Goal: Task Accomplishment & Management: Use online tool/utility

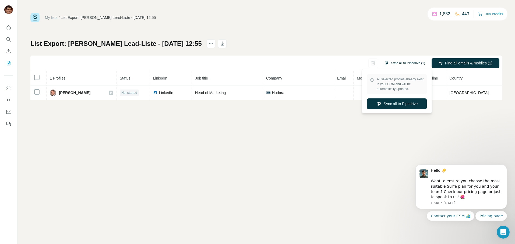
click at [396, 63] on button "Sync all to Pipedrive (1)" at bounding box center [405, 63] width 48 height 8
click at [405, 106] on button "Sync all to Pipedrive" at bounding box center [397, 103] width 60 height 11
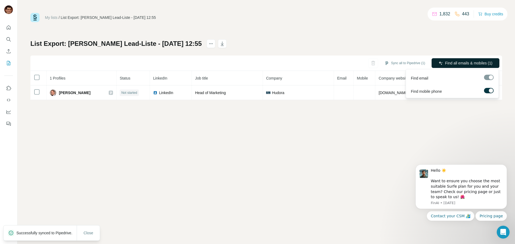
click at [460, 64] on span "Find all emails & mobiles (1)" at bounding box center [468, 62] width 47 height 5
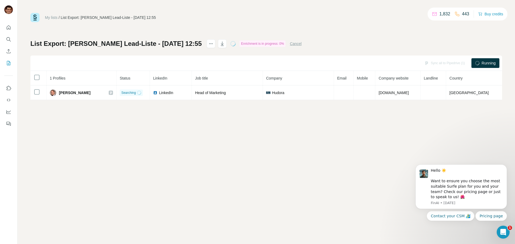
click at [341, 56] on div "Sync all to Pipedrive (1) Running" at bounding box center [266, 62] width 472 height 15
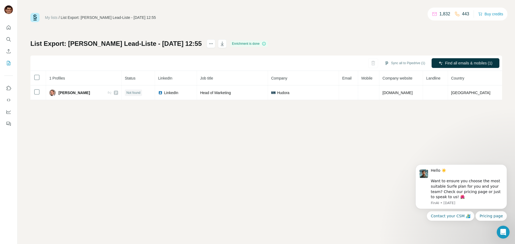
click at [316, 148] on div "My lists / List Export: Armin Sandmanns Lead-Liste - 12/08/2025 12:55 1,832 443…" at bounding box center [267, 122] width 498 height 244
click at [198, 172] on div "My lists / List Export: Armin Sandmanns Lead-Liste - 12/08/2025 12:55 1,832 443…" at bounding box center [267, 122] width 498 height 244
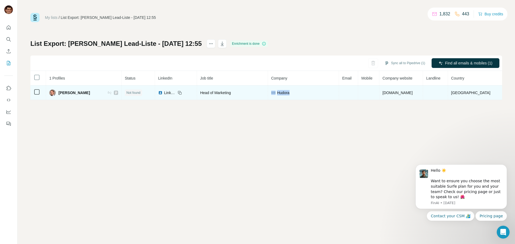
drag, startPoint x: 277, startPoint y: 93, endPoint x: 266, endPoint y: 115, distance: 24.9
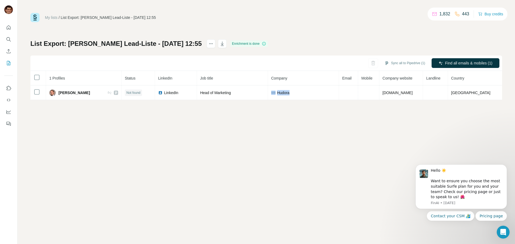
click at [271, 93] on td "Hudora" at bounding box center [303, 92] width 71 height 15
copy div "Hudora"
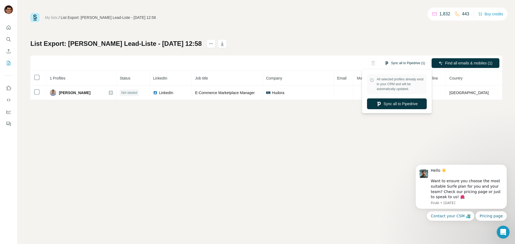
click at [402, 64] on button "Sync all to Pipedrive (1)" at bounding box center [405, 63] width 48 height 8
click at [399, 105] on button "Sync all to Pipedrive" at bounding box center [397, 103] width 60 height 11
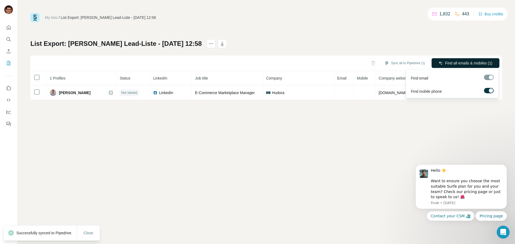
click at [443, 63] on button "Find all emails & mobiles (1)" at bounding box center [466, 63] width 68 height 10
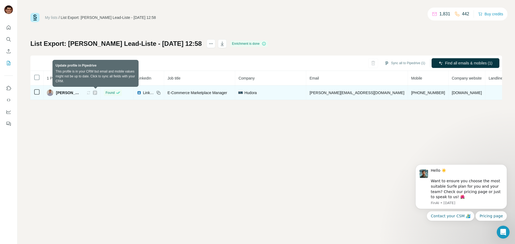
click at [91, 92] on icon at bounding box center [88, 92] width 4 height 4
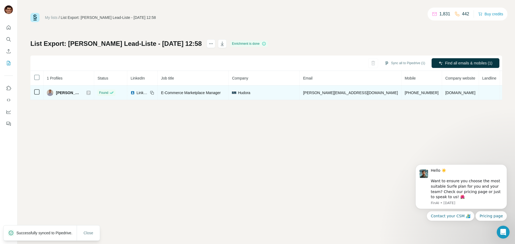
drag, startPoint x: 86, startPoint y: 93, endPoint x: 55, endPoint y: 95, distance: 31.0
click at [55, 95] on div "Henry Dobrynin" at bounding box center [69, 92] width 44 height 6
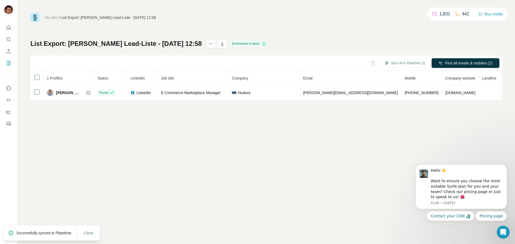
copy div "Henry Dobrynin"
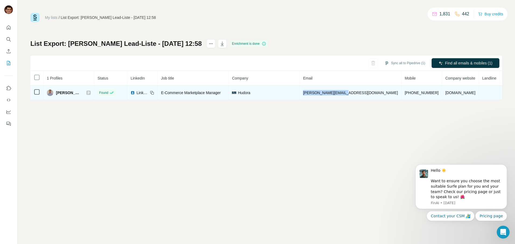
drag, startPoint x: 368, startPoint y: 94, endPoint x: 320, endPoint y: 92, distance: 48.2
click at [320, 92] on tr "Henry Dobrynin Found LinkedIn E-Commerce Marketplace Manager Hudora h.dobrynin@…" at bounding box center [288, 92] width 516 height 15
copy tr "h.dobrynin@hudora.de"
drag, startPoint x: 410, startPoint y: 91, endPoint x: 374, endPoint y: 94, distance: 35.9
click at [402, 94] on td "+4917660838580" at bounding box center [422, 92] width 41 height 15
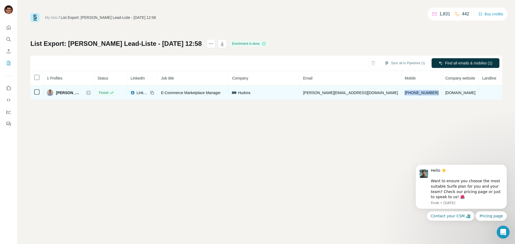
copy span "+4917660838580"
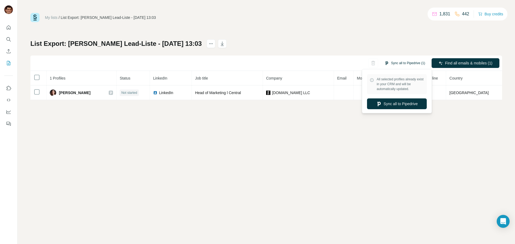
click at [405, 62] on button "Sync all to Pipedrive (1)" at bounding box center [405, 63] width 48 height 8
click at [399, 105] on button "Sync all to Pipedrive" at bounding box center [397, 103] width 60 height 11
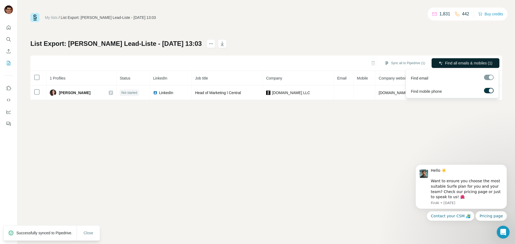
click at [454, 62] on span "Find all emails & mobiles (1)" at bounding box center [468, 62] width 47 height 5
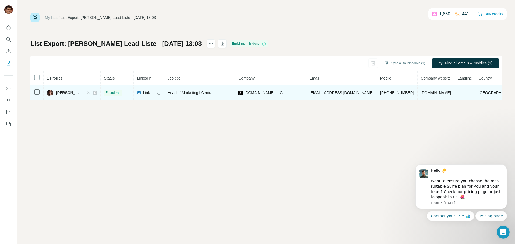
drag, startPoint x: 86, startPoint y: 94, endPoint x: 55, endPoint y: 94, distance: 30.7
click at [55, 94] on div "Ena Grosssteinbeck" at bounding box center [64, 92] width 34 height 6
drag, startPoint x: 376, startPoint y: 90, endPoint x: 326, endPoint y: 93, distance: 49.7
click at [326, 93] on td "ena.grosssteinbeck@on.com" at bounding box center [341, 92] width 71 height 15
copy span "ena.grosssteinbeck@on.com"
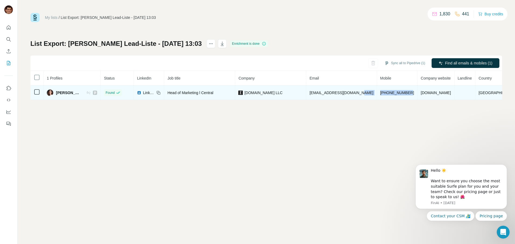
drag, startPoint x: 417, startPoint y: 92, endPoint x: 378, endPoint y: 97, distance: 38.8
click at [378, 94] on tr "Ena Grosssteinbeck Found LinkedIn Head of Marketing l Central on.com LLC ena.gr…" at bounding box center [275, 92] width 491 height 15
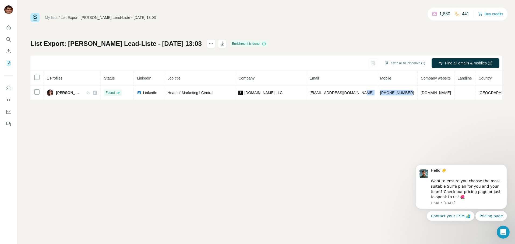
copy tr "+491602231985"
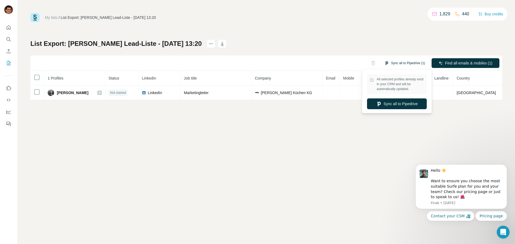
click at [402, 63] on button "Sync all to Pipedrive (1)" at bounding box center [405, 63] width 48 height 8
click at [402, 103] on button "Sync all to Pipedrive" at bounding box center [397, 103] width 60 height 11
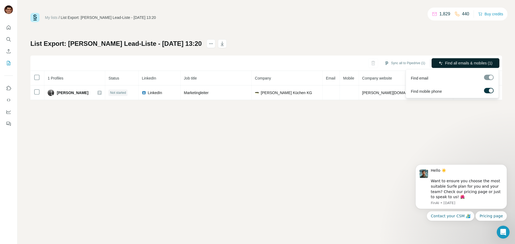
click at [454, 65] on span "Find all emails & mobiles (1)" at bounding box center [468, 62] width 47 height 5
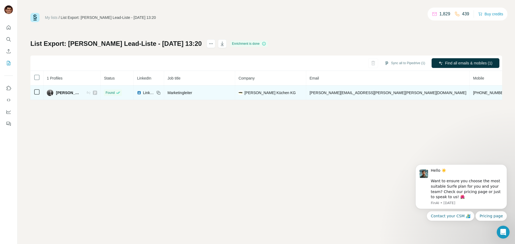
click at [86, 94] on icon at bounding box center [88, 92] width 4 height 4
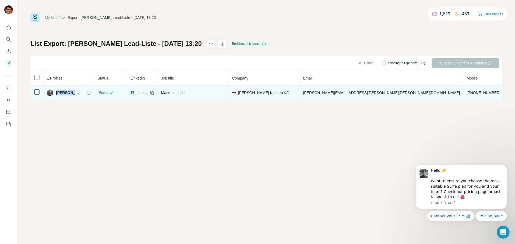
drag, startPoint x: 70, startPoint y: 93, endPoint x: 56, endPoint y: 93, distance: 14.3
click at [56, 93] on div "Nils Hardtke" at bounding box center [69, 92] width 44 height 6
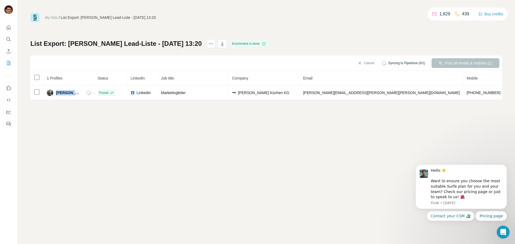
copy span "Nils Hardtke"
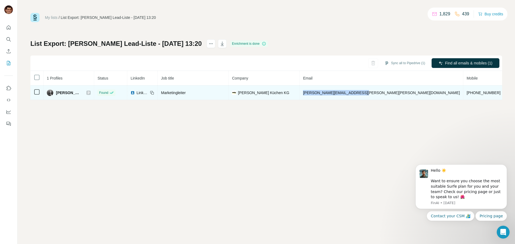
drag, startPoint x: 369, startPoint y: 92, endPoint x: 312, endPoint y: 91, distance: 57.6
click at [312, 91] on td "nils.hardtke@nolte-kuechen.de" at bounding box center [382, 92] width 164 height 15
copy span "nils.hardtke@nolte-kuechen.de"
drag, startPoint x: 410, startPoint y: 90, endPoint x: 380, endPoint y: 91, distance: 29.9
click at [464, 91] on td "+491723083885" at bounding box center [484, 92] width 41 height 15
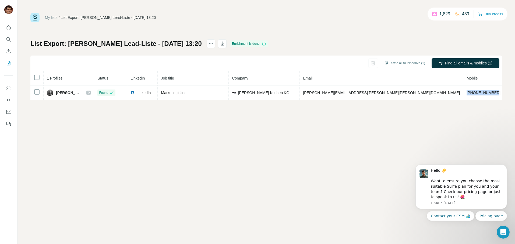
copy span "+491723083885"
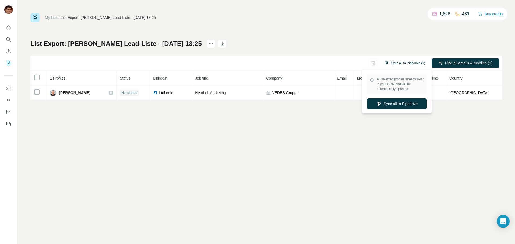
click at [402, 63] on button "Sync all to Pipedrive (1)" at bounding box center [405, 63] width 48 height 8
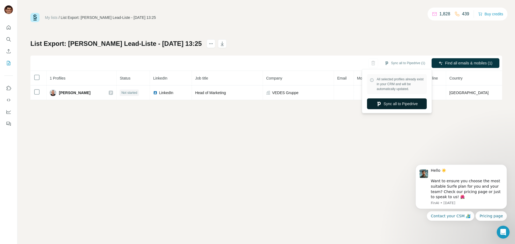
click at [400, 103] on button "Sync all to Pipedrive" at bounding box center [397, 103] width 60 height 11
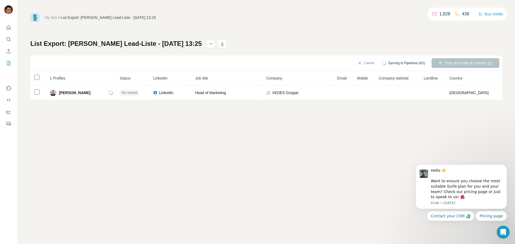
drag, startPoint x: 400, startPoint y: 103, endPoint x: 278, endPoint y: 156, distance: 133.1
click at [278, 156] on div "My lists / List Export: Armin Sandmanns Lead-Liste - 12/08/2025 13:25 1,828 439…" at bounding box center [267, 122] width 498 height 244
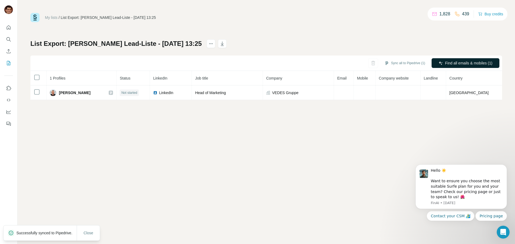
click at [450, 65] on button "Find all emails & mobiles (1)" at bounding box center [466, 63] width 68 height 10
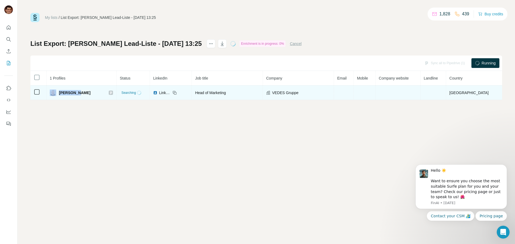
drag, startPoint x: 83, startPoint y: 91, endPoint x: 60, endPoint y: 94, distance: 24.1
click at [60, 94] on div "Anke Gaab" at bounding box center [81, 92] width 63 height 6
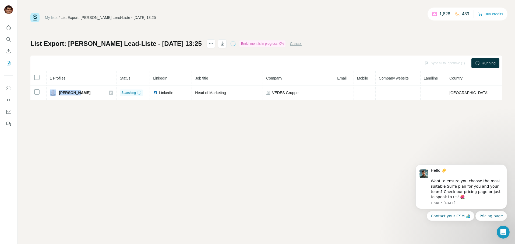
copy div "Anke Gaab"
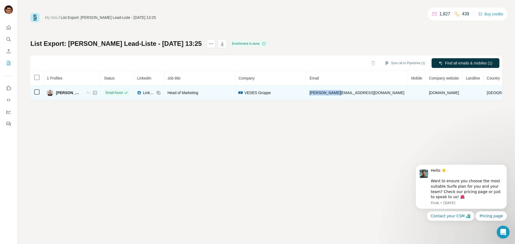
drag, startPoint x: 368, startPoint y: 93, endPoint x: 331, endPoint y: 95, distance: 37.2
click at [331, 95] on td "gaab@vedes.com" at bounding box center [357, 92] width 102 height 15
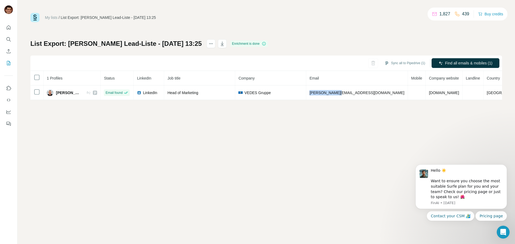
copy span "gaab@vedes.com"
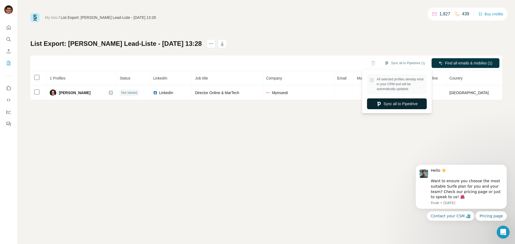
click at [393, 105] on button "Sync all to Pipedrive" at bounding box center [397, 103] width 60 height 11
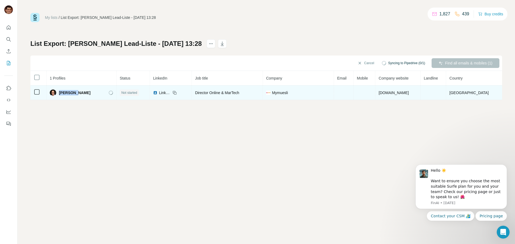
drag, startPoint x: 82, startPoint y: 93, endPoint x: 62, endPoint y: 94, distance: 19.7
click at [62, 94] on div "[PERSON_NAME]" at bounding box center [81, 92] width 63 height 6
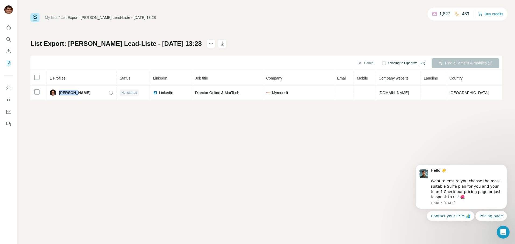
copy span "[PERSON_NAME]"
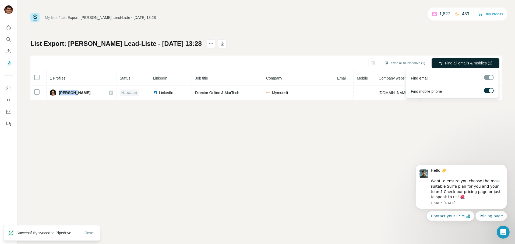
click at [452, 65] on span "Find all emails & mobiles (1)" at bounding box center [468, 62] width 47 height 5
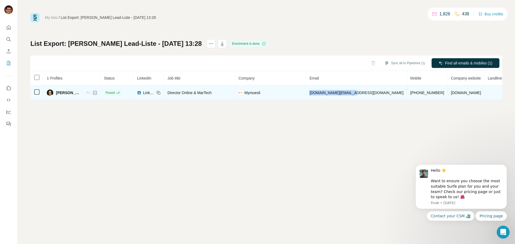
drag, startPoint x: 365, startPoint y: 93, endPoint x: 318, endPoint y: 95, distance: 46.9
click at [318, 95] on td "liza.man@mymuesli.com" at bounding box center [356, 92] width 101 height 15
copy span "liza.man@mymuesli.com"
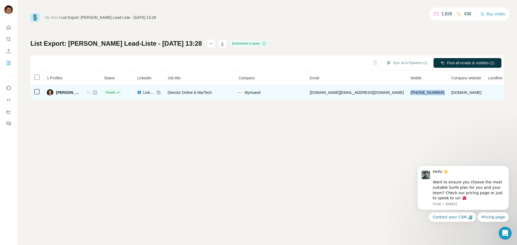
drag, startPoint x: 406, startPoint y: 90, endPoint x: 373, endPoint y: 93, distance: 32.9
click at [407, 93] on td "+4915167503850" at bounding box center [427, 92] width 41 height 15
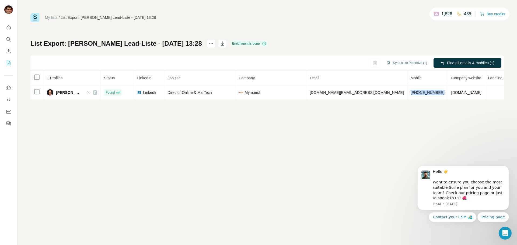
copy span "+4915167503850"
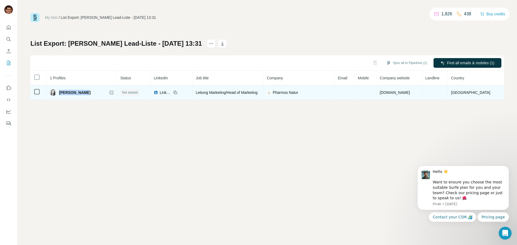
drag, startPoint x: 88, startPoint y: 93, endPoint x: 61, endPoint y: 97, distance: 27.3
click at [62, 95] on div "[PERSON_NAME]" at bounding box center [82, 92] width 64 height 6
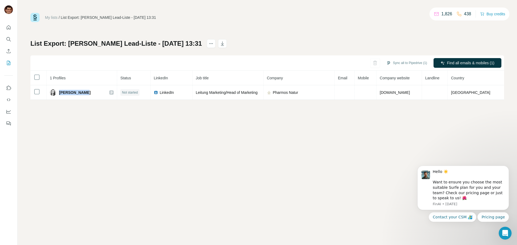
copy span "[PERSON_NAME]"
click at [404, 102] on button "Sync all to Pipedrive" at bounding box center [399, 103] width 60 height 11
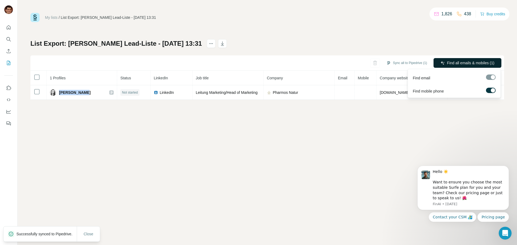
click at [457, 64] on span "Find all emails & mobiles (1)" at bounding box center [470, 62] width 47 height 5
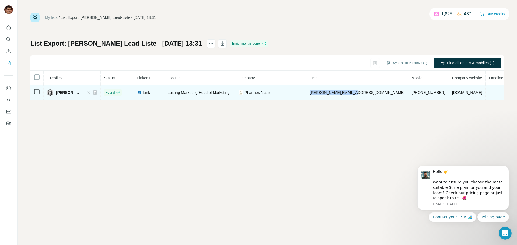
drag, startPoint x: 372, startPoint y: 91, endPoint x: 325, endPoint y: 90, distance: 46.6
click at [325, 90] on td "[PERSON_NAME][EMAIL_ADDRESS][DOMAIN_NAME]" at bounding box center [357, 92] width 102 height 15
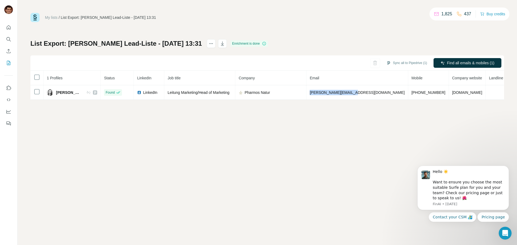
copy span "[PERSON_NAME][EMAIL_ADDRESS][DOMAIN_NAME]"
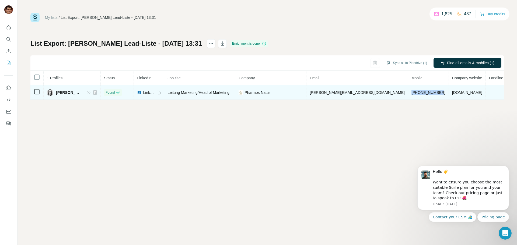
drag, startPoint x: 412, startPoint y: 93, endPoint x: 380, endPoint y: 95, distance: 31.6
click at [408, 95] on td "[PHONE_NUMBER]" at bounding box center [428, 92] width 41 height 15
copy span "[PHONE_NUMBER]"
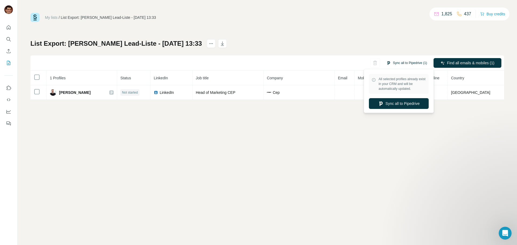
click at [416, 66] on button "Sync all to Pipedrive (1)" at bounding box center [407, 63] width 48 height 8
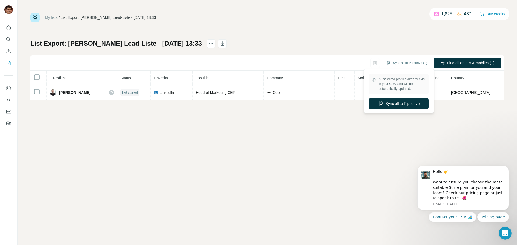
drag, startPoint x: 406, startPoint y: 106, endPoint x: 405, endPoint y: 109, distance: 3.0
click at [406, 106] on button "Sync all to Pipedrive" at bounding box center [399, 103] width 60 height 11
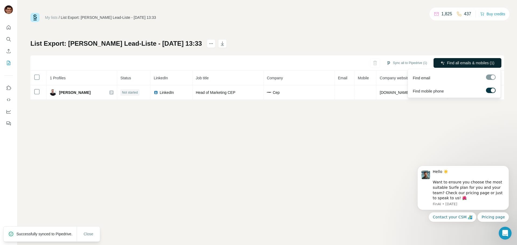
click at [459, 61] on span "Find all emails & mobiles (1)" at bounding box center [470, 62] width 47 height 5
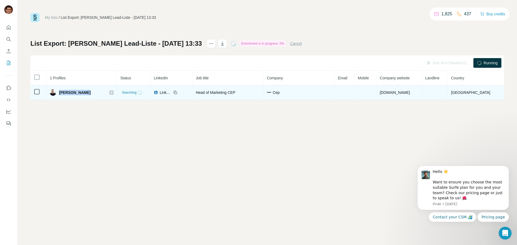
drag, startPoint x: 93, startPoint y: 92, endPoint x: 74, endPoint y: 111, distance: 27.2
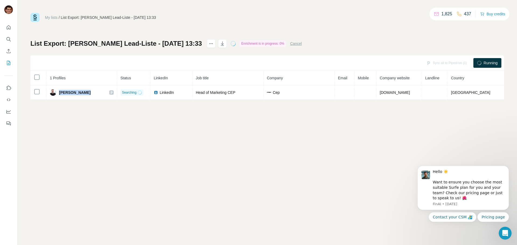
click at [60, 94] on div "Florian Weber" at bounding box center [82, 92] width 64 height 6
copy span "Florian Weber"
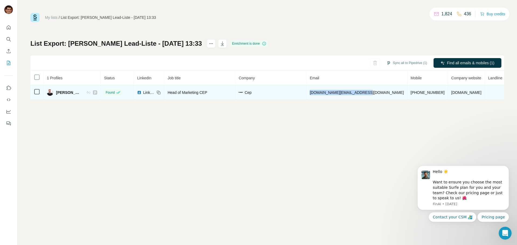
drag, startPoint x: 373, startPoint y: 92, endPoint x: 315, endPoint y: 93, distance: 58.2
click at [315, 93] on tr "Florian Weber Found LinkedIn Head of Marketing CEP Cep florian.weber@cepsports.…" at bounding box center [290, 92] width 521 height 15
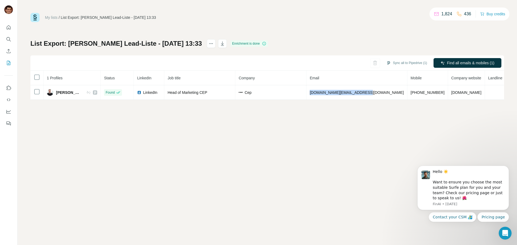
copy tr "florian.weber@cepsports.com"
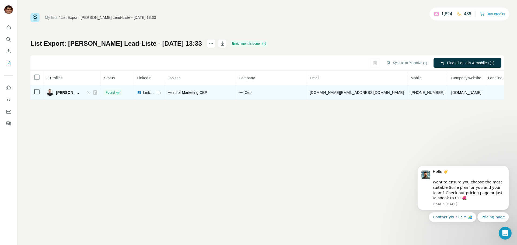
click at [85, 92] on div "Florian Weber" at bounding box center [72, 92] width 50 height 6
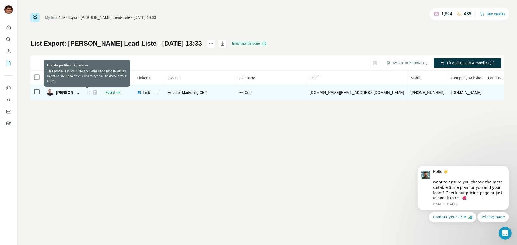
click at [86, 93] on icon at bounding box center [88, 92] width 4 height 4
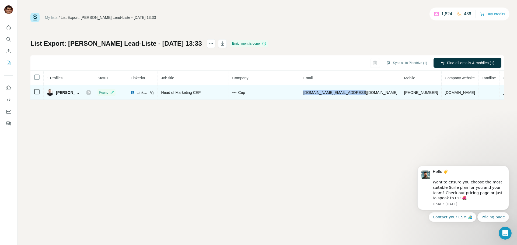
drag, startPoint x: 372, startPoint y: 92, endPoint x: 317, endPoint y: 96, distance: 54.8
click at [317, 96] on td "florian.weber@cepsports.com" at bounding box center [350, 92] width 101 height 15
copy span "florian.weber@cepsports.com"
drag, startPoint x: 409, startPoint y: 92, endPoint x: 373, endPoint y: 93, distance: 36.6
click at [373, 93] on tr "Florian Weber Found LinkedIn Head of Marketing CEP Cep florian.weber@cepsports.…" at bounding box center [287, 92] width 515 height 15
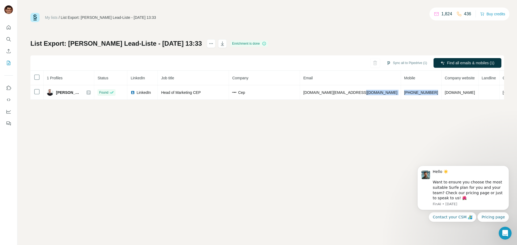
copy tr "+4916096614196"
click at [48, 93] on img at bounding box center [50, 92] width 6 height 6
click at [49, 93] on img at bounding box center [50, 92] width 6 height 6
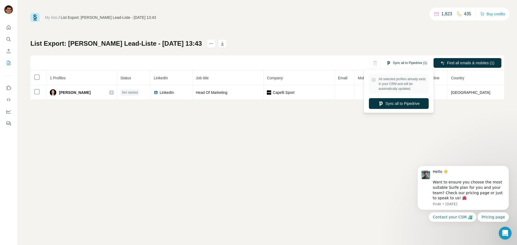
click at [403, 63] on button "Sync all to Pipedrive (1)" at bounding box center [407, 63] width 48 height 8
click at [398, 104] on button "Sync all to Pipedrive" at bounding box center [399, 103] width 60 height 11
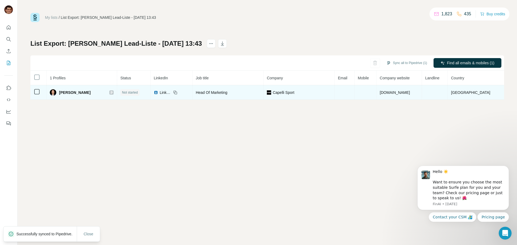
drag, startPoint x: 92, startPoint y: 93, endPoint x: 60, endPoint y: 94, distance: 32.3
click at [60, 94] on div "Andreas Klümpen" at bounding box center [82, 92] width 64 height 6
copy span "Andreas Klümpen"
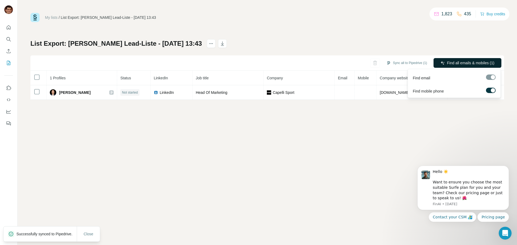
click at [466, 65] on span "Find all emails & mobiles (1)" at bounding box center [470, 62] width 47 height 5
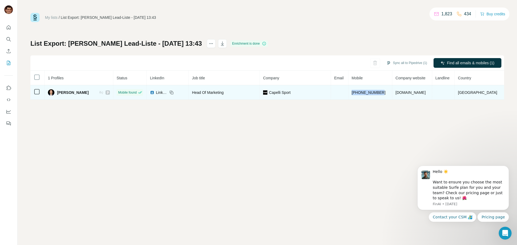
drag, startPoint x: 394, startPoint y: 92, endPoint x: 363, endPoint y: 93, distance: 31.3
click at [363, 93] on td "+499732770276" at bounding box center [370, 92] width 44 height 15
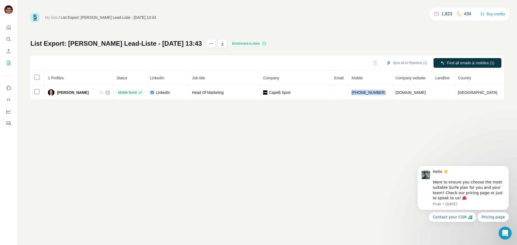
copy span "+499732770276"
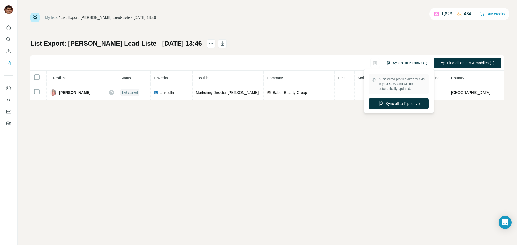
click at [429, 62] on button "Sync all to Pipedrive (1)" at bounding box center [407, 63] width 48 height 8
click at [406, 103] on button "Sync all to Pipedrive" at bounding box center [399, 103] width 60 height 11
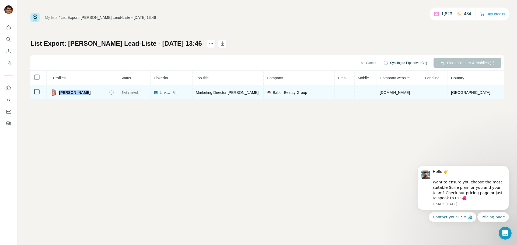
drag, startPoint x: 77, startPoint y: 94, endPoint x: 60, endPoint y: 94, distance: 16.7
click at [60, 94] on div "[PERSON_NAME]" at bounding box center [82, 92] width 64 height 6
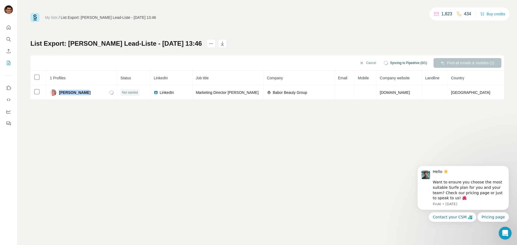
copy span "[PERSON_NAME]"
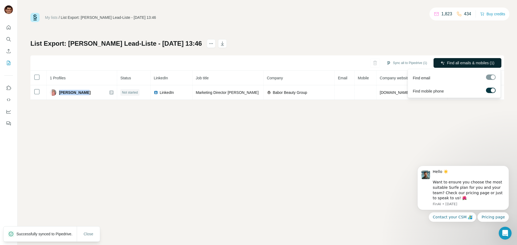
click at [470, 64] on span "Find all emails & mobiles (1)" at bounding box center [470, 62] width 47 height 5
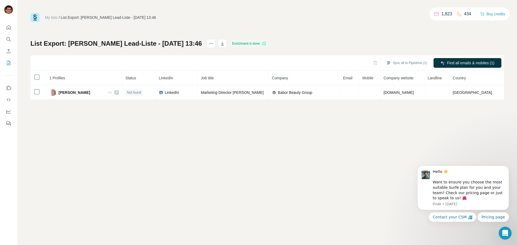
click at [251, 127] on div "My lists / List Export: [PERSON_NAME] Lead-Liste - [DATE] 13:46 1,823 434 Buy c…" at bounding box center [268, 122] width 500 height 245
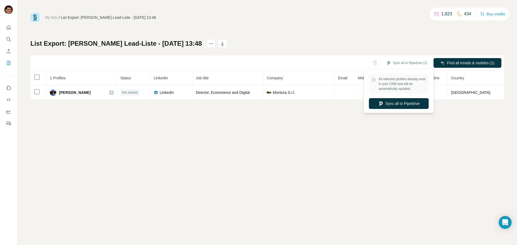
click at [412, 64] on button "Sync all to Pipedrive (1)" at bounding box center [407, 63] width 48 height 8
click at [412, 105] on button "Sync all to Pipedrive" at bounding box center [399, 103] width 60 height 11
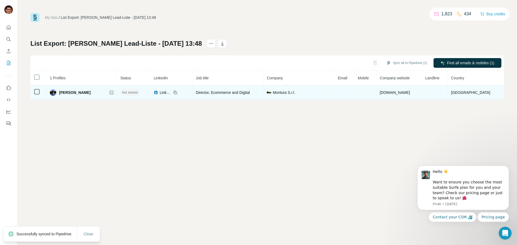
drag, startPoint x: 102, startPoint y: 93, endPoint x: 56, endPoint y: 95, distance: 46.4
click at [56, 95] on div "Stefano Girolimetto" at bounding box center [82, 92] width 64 height 6
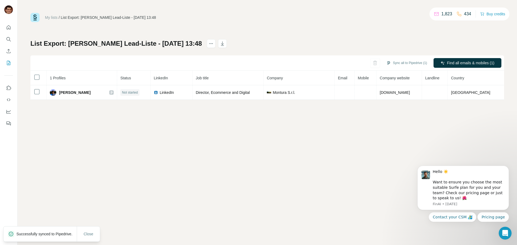
copy div "Stefano Girolimetto"
click at [468, 62] on span "Find all emails & mobiles (1)" at bounding box center [470, 62] width 47 height 5
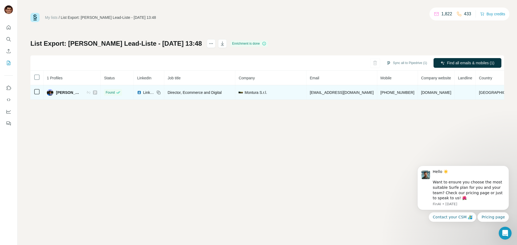
drag, startPoint x: 365, startPoint y: 92, endPoint x: 323, endPoint y: 96, distance: 42.4
click at [323, 96] on td "stefano.girolimetto@montura.it" at bounding box center [341, 92] width 71 height 15
copy span "stefano.girolimetto@montura.it"
drag, startPoint x: 420, startPoint y: 90, endPoint x: 388, endPoint y: 95, distance: 33.0
click at [388, 95] on td "+393332814731" at bounding box center [397, 92] width 41 height 15
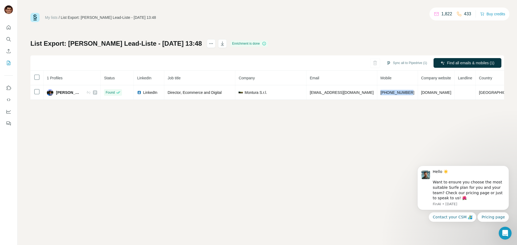
copy span "+393332814731"
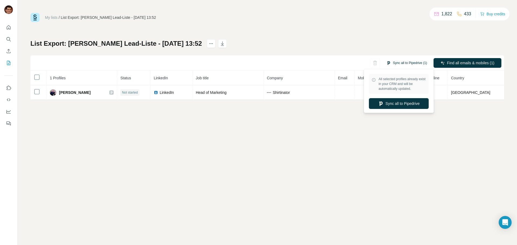
click at [401, 64] on button "Sync all to Pipedrive (1)" at bounding box center [407, 63] width 48 height 8
click at [398, 108] on button "Sync all to Pipedrive" at bounding box center [399, 103] width 60 height 11
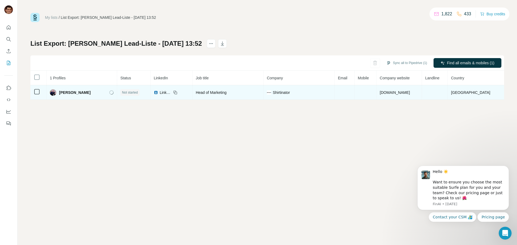
drag, startPoint x: 93, startPoint y: 92, endPoint x: 61, endPoint y: 93, distance: 31.8
click at [61, 93] on div "Albrecht Fischer" at bounding box center [82, 92] width 64 height 6
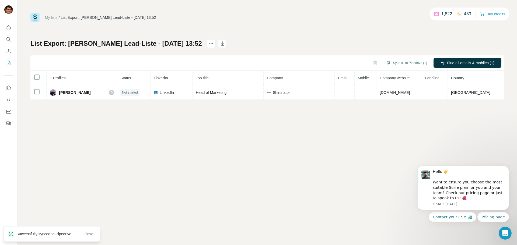
copy span "Albrecht Fischer"
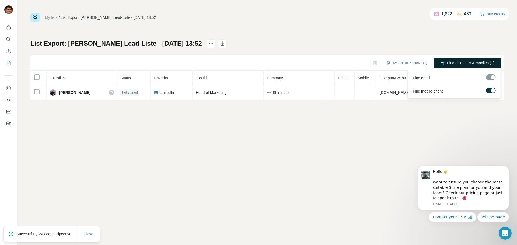
click at [462, 65] on span "Find all emails & mobiles (1)" at bounding box center [470, 62] width 47 height 5
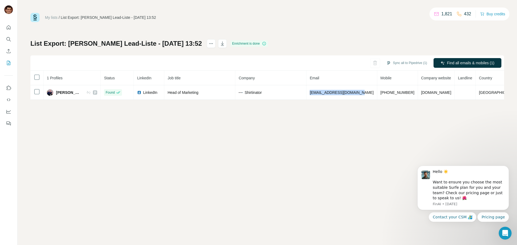
drag, startPoint x: 376, startPoint y: 93, endPoint x: 325, endPoint y: 112, distance: 54.1
click at [328, 93] on td "afischer@shirtinator.com" at bounding box center [341, 92] width 71 height 15
copy span "afischer@shirtinator.com"
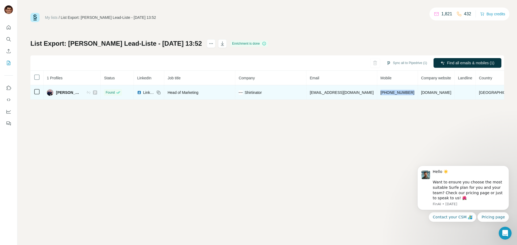
drag, startPoint x: 417, startPoint y: 92, endPoint x: 383, endPoint y: 95, distance: 34.8
click at [383, 95] on tr "Albrecht Fischer Found LinkedIn Head of Marketing Shirtinator afischer@shirtina…" at bounding box center [275, 92] width 491 height 15
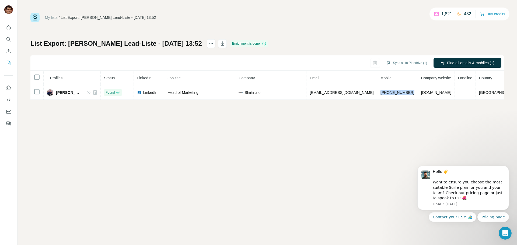
copy span "+491713728965"
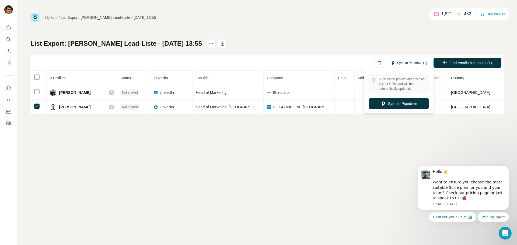
click at [409, 64] on button "Sync to Pipedrive (1)" at bounding box center [409, 63] width 44 height 8
click at [413, 106] on button "Sync to Pipedrive" at bounding box center [399, 103] width 60 height 11
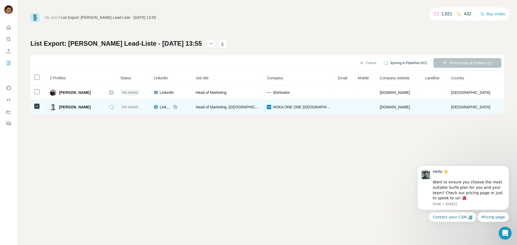
drag, startPoint x: 82, startPoint y: 107, endPoint x: 61, endPoint y: 110, distance: 21.0
click at [60, 108] on div "Daniel Regenold" at bounding box center [82, 107] width 64 height 6
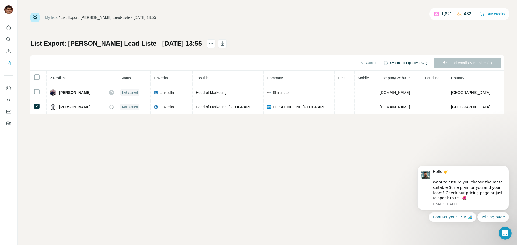
copy span "Daniel Regenold"
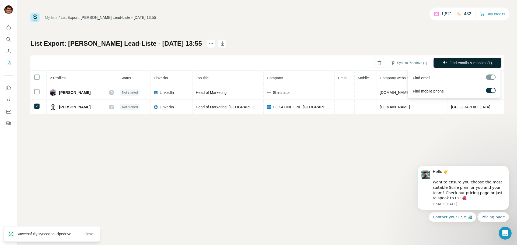
click at [461, 63] on span "Find emails & mobiles (1)" at bounding box center [470, 62] width 43 height 5
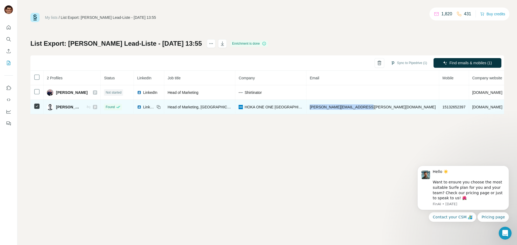
drag, startPoint x: 384, startPoint y: 109, endPoint x: 327, endPoint y: 110, distance: 56.6
click at [327, 110] on td "daniel.regenold@deckers.com" at bounding box center [372, 107] width 133 height 15
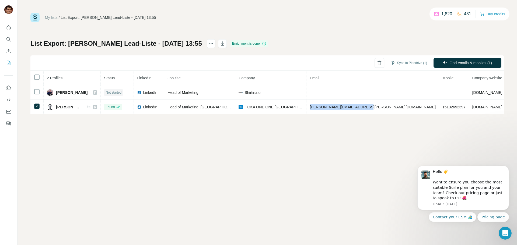
copy span "daniel.regenold@deckers.com"
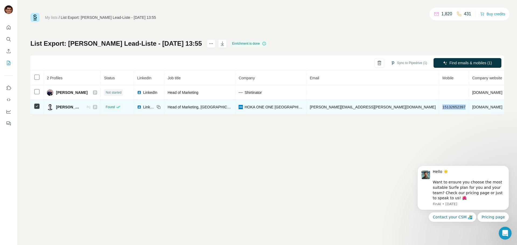
drag, startPoint x: 404, startPoint y: 104, endPoint x: 389, endPoint y: 106, distance: 15.3
click at [439, 106] on td "15132652397" at bounding box center [454, 107] width 30 height 15
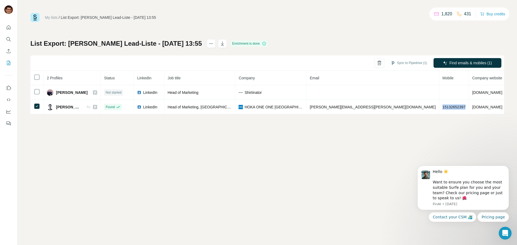
copy span "15132652397"
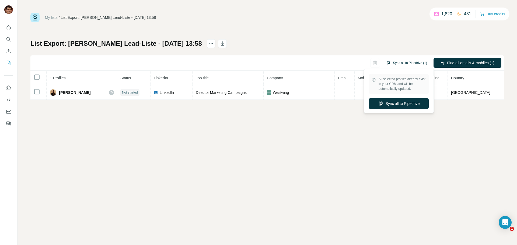
click at [402, 64] on button "Sync all to Pipedrive (1)" at bounding box center [407, 63] width 48 height 8
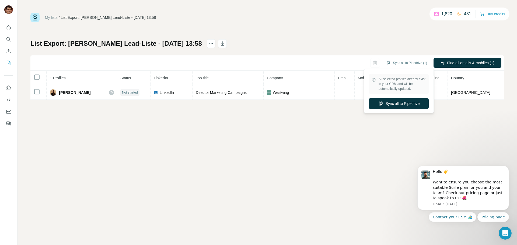
click at [407, 101] on button "Sync all to Pipedrive" at bounding box center [399, 103] width 60 height 11
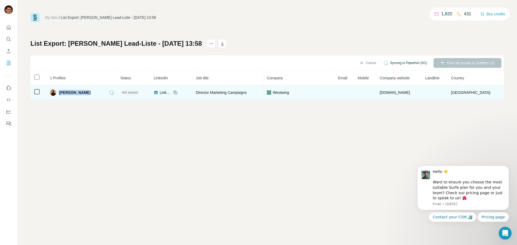
drag, startPoint x: 90, startPoint y: 93, endPoint x: 63, endPoint y: 96, distance: 27.3
click at [62, 94] on div "[PERSON_NAME]" at bounding box center [82, 92] width 64 height 6
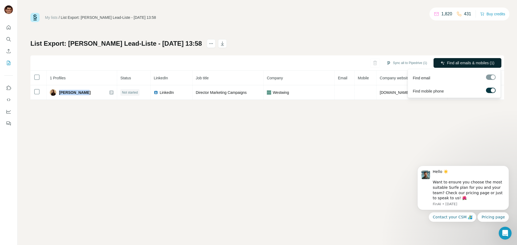
click at [453, 62] on span "Find all emails & mobiles (1)" at bounding box center [470, 62] width 47 height 5
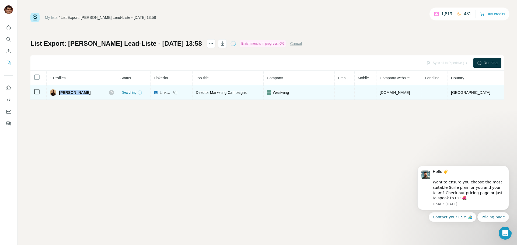
click at [89, 93] on div "[PERSON_NAME]" at bounding box center [82, 92] width 64 height 6
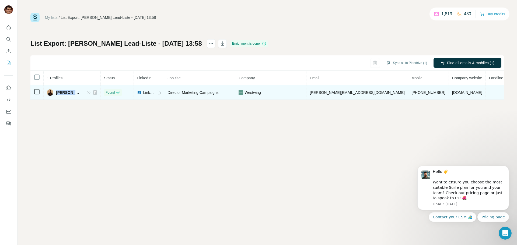
drag, startPoint x: 88, startPoint y: 93, endPoint x: 56, endPoint y: 94, distance: 32.3
click at [56, 94] on div "[PERSON_NAME]" at bounding box center [72, 92] width 50 height 6
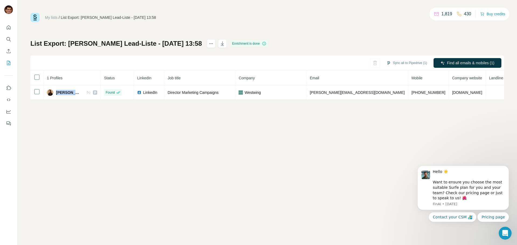
copy span "[PERSON_NAME]"
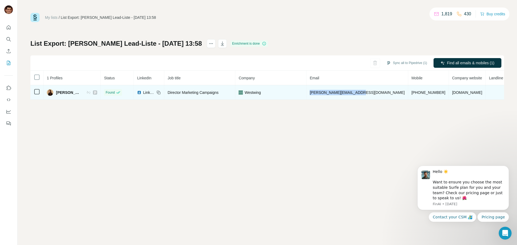
drag, startPoint x: 372, startPoint y: 92, endPoint x: 321, endPoint y: 97, distance: 51.4
click at [321, 97] on td "[PERSON_NAME][EMAIL_ADDRESS][DOMAIN_NAME]" at bounding box center [357, 92] width 102 height 15
copy span "[PERSON_NAME][EMAIL_ADDRESS][DOMAIN_NAME]"
drag, startPoint x: 413, startPoint y: 90, endPoint x: 379, endPoint y: 95, distance: 34.3
click at [408, 95] on td "[PHONE_NUMBER]" at bounding box center [428, 92] width 41 height 15
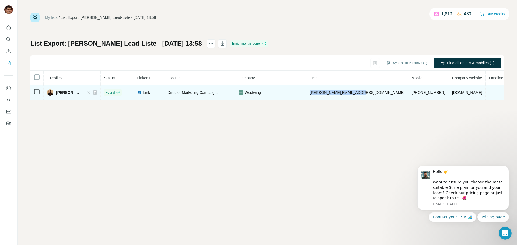
copy span "+49491738563718"
drag, startPoint x: 73, startPoint y: 92, endPoint x: 57, endPoint y: 93, distance: 15.9
click at [57, 93] on div "Julia Hantow" at bounding box center [72, 92] width 50 height 6
copy span "Julia Hantow"
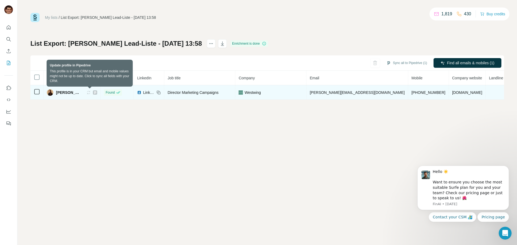
click at [90, 93] on icon at bounding box center [88, 92] width 3 height 3
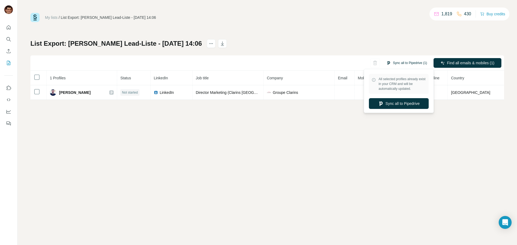
click at [404, 65] on button "Sync all to Pipedrive (1)" at bounding box center [407, 63] width 48 height 8
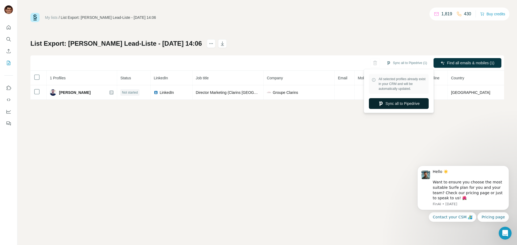
click at [405, 104] on button "Sync all to Pipedrive" at bounding box center [399, 103] width 60 height 11
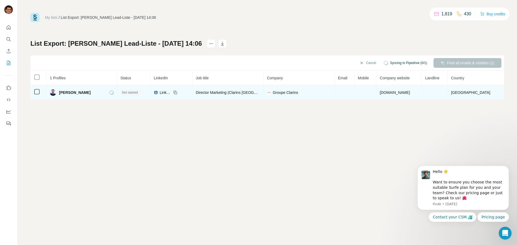
drag, startPoint x: 99, startPoint y: 94, endPoint x: 60, endPoint y: 96, distance: 38.3
click at [60, 96] on td "[PERSON_NAME]" at bounding box center [82, 92] width 71 height 15
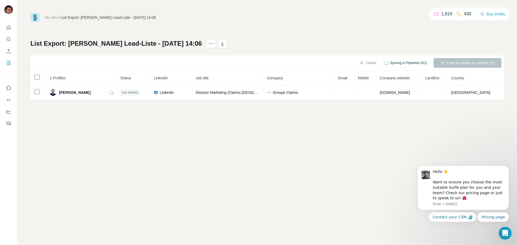
copy span "[PERSON_NAME]"
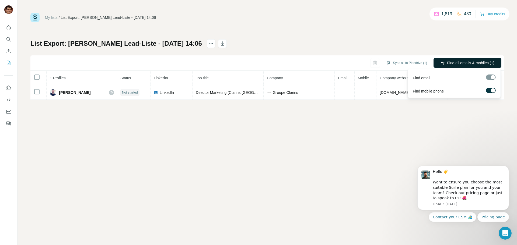
click at [452, 61] on span "Find all emails & mobiles (1)" at bounding box center [470, 62] width 47 height 5
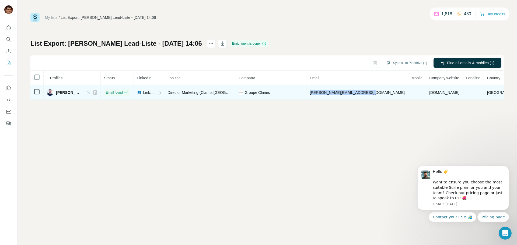
drag, startPoint x: 395, startPoint y: 95, endPoint x: 333, endPoint y: 96, distance: 62.8
click at [333, 96] on td "florian.brockmann@clarins.com" at bounding box center [357, 92] width 102 height 15
copy span "florian.brockmann@clarins.com"
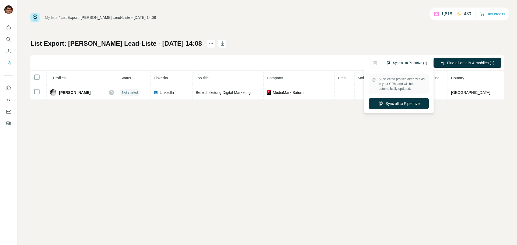
click at [406, 61] on button "Sync all to Pipedrive (1)" at bounding box center [407, 63] width 48 height 8
drag, startPoint x: 407, startPoint y: 103, endPoint x: 395, endPoint y: 106, distance: 12.9
click at [407, 104] on button "Sync all to Pipedrive" at bounding box center [399, 103] width 60 height 11
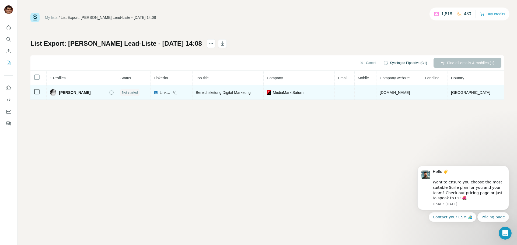
drag, startPoint x: 102, startPoint y: 93, endPoint x: 59, endPoint y: 94, distance: 43.1
click at [59, 94] on div "Christina M. Behrendt" at bounding box center [82, 92] width 64 height 6
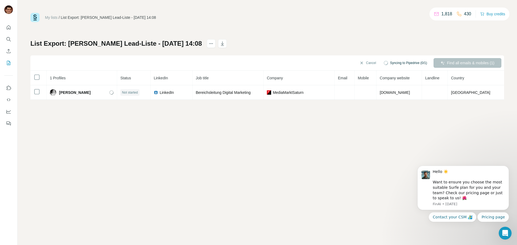
copy span "Christina M. Behrendt"
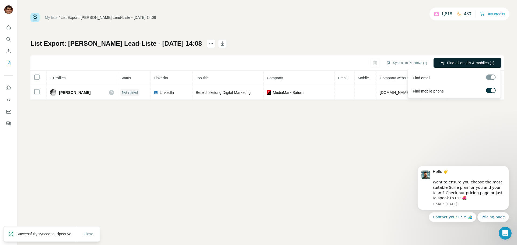
click at [471, 65] on span "Find all emails & mobiles (1)" at bounding box center [470, 62] width 47 height 5
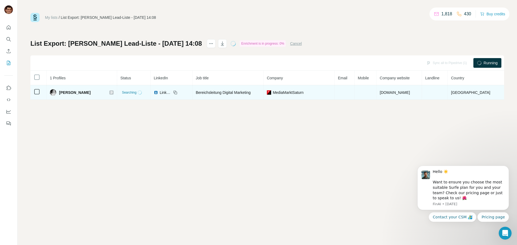
click at [104, 94] on div "Christina M. Behrendt" at bounding box center [82, 92] width 64 height 6
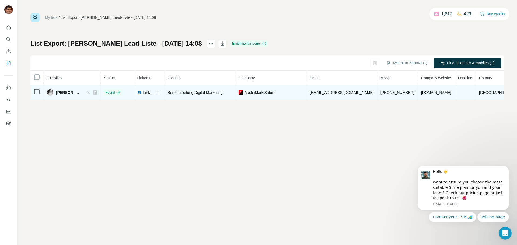
drag, startPoint x: 98, startPoint y: 91, endPoint x: 97, endPoint y: 94, distance: 3.2
click at [91, 91] on icon at bounding box center [88, 92] width 4 height 4
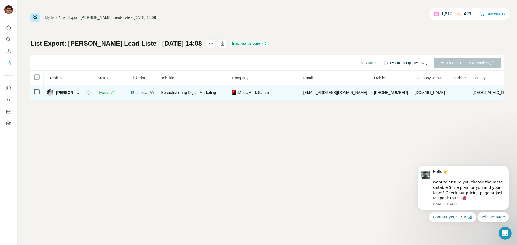
drag, startPoint x: 58, startPoint y: 92, endPoint x: 84, endPoint y: 93, distance: 26.2
click at [81, 93] on span "Christina M. Behrendt" at bounding box center [68, 92] width 25 height 5
drag, startPoint x: 353, startPoint y: 92, endPoint x: 303, endPoint y: 94, distance: 49.6
click at [303, 94] on tr "Christina M. Behrendt Found LinkedIn Bereichsleitung Digital Marketing MediaMar…" at bounding box center [272, 92] width 484 height 15
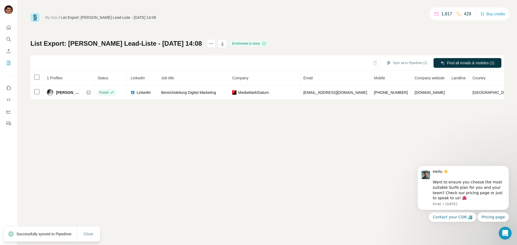
copy tr "behrendtc@mediamarktsaturn.com"
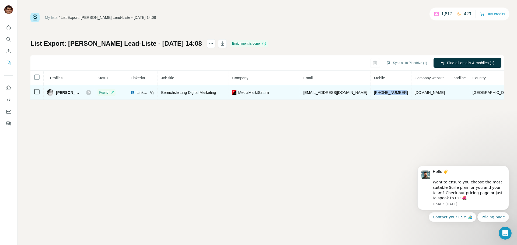
drag, startPoint x: 412, startPoint y: 91, endPoint x: 381, endPoint y: 95, distance: 30.7
click at [381, 95] on td "+491633797608" at bounding box center [391, 92] width 41 height 15
copy span "+491633797608"
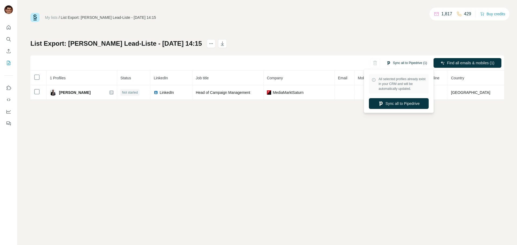
click at [396, 63] on button "Sync all to Pipedrive (1)" at bounding box center [407, 63] width 48 height 8
click at [398, 106] on button "Sync all to Pipedrive" at bounding box center [399, 103] width 60 height 11
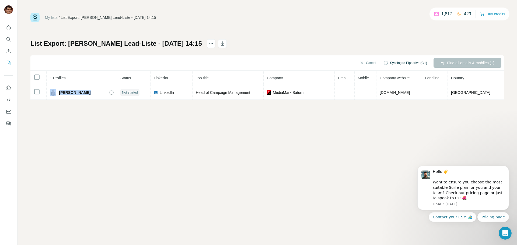
drag, startPoint x: 78, startPoint y: 93, endPoint x: 87, endPoint y: 129, distance: 37.7
click at [59, 92] on div "Florian Turba" at bounding box center [82, 92] width 64 height 6
copy div "Florian Turba"
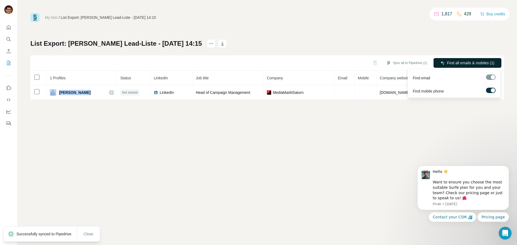
click at [453, 59] on button "Find all emails & mobiles (1)" at bounding box center [468, 63] width 68 height 10
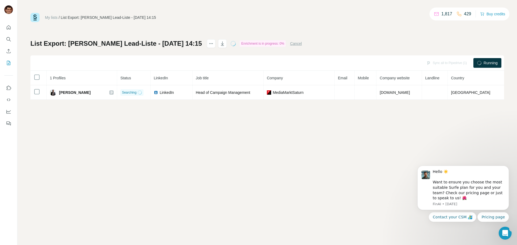
click at [237, 201] on div "My lists / List Export: Armin Sandmanns Lead-Liste - 12/08/2025 14:15 1,817 429…" at bounding box center [268, 122] width 500 height 245
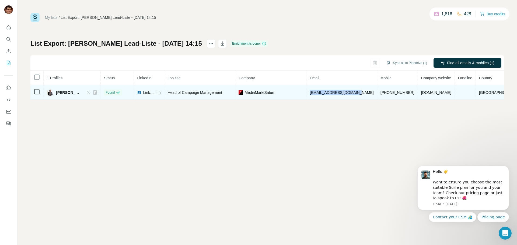
drag, startPoint x: 368, startPoint y: 93, endPoint x: 322, endPoint y: 95, distance: 46.4
click at [322, 95] on td "turbaf@media-saturn.com" at bounding box center [341, 92] width 71 height 15
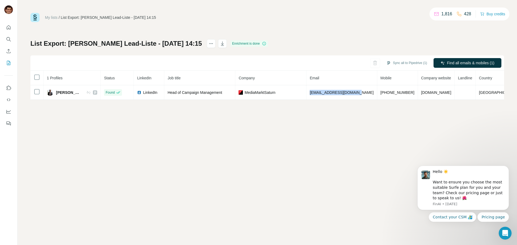
copy span "turbaf@media-saturn.com"
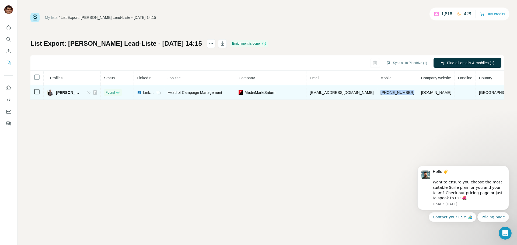
drag, startPoint x: 405, startPoint y: 93, endPoint x: 374, endPoint y: 94, distance: 30.7
click at [377, 94] on td "+4915158223236" at bounding box center [397, 92] width 41 height 15
copy span "+4915158223236"
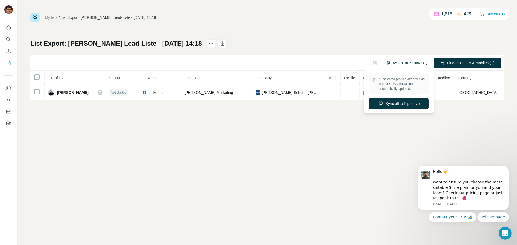
click at [398, 62] on button "Sync all to Pipedrive (1)" at bounding box center [407, 63] width 48 height 8
click at [409, 109] on div "All selected profiles already exist in your CRM and will be automatically updat…" at bounding box center [398, 90] width 67 height 41
click at [404, 107] on button "Sync all to Pipedrive" at bounding box center [399, 103] width 60 height 11
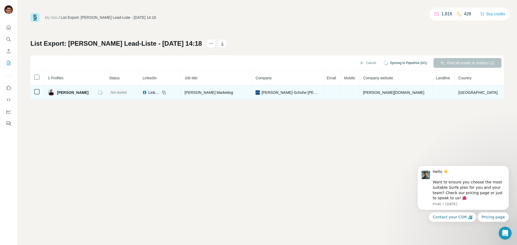
click at [54, 93] on img at bounding box center [51, 92] width 6 height 6
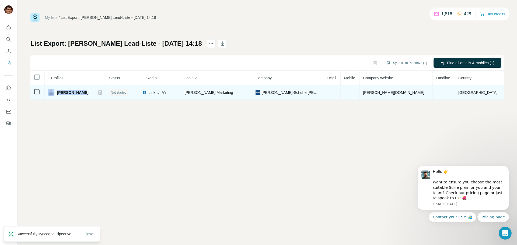
drag, startPoint x: 84, startPoint y: 93, endPoint x: 59, endPoint y: 93, distance: 25.6
click at [59, 93] on div "Manuel Bayer" at bounding box center [75, 92] width 55 height 6
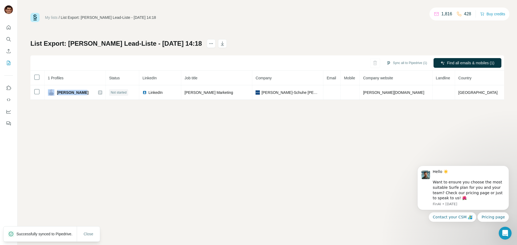
copy div "Manuel Bayer"
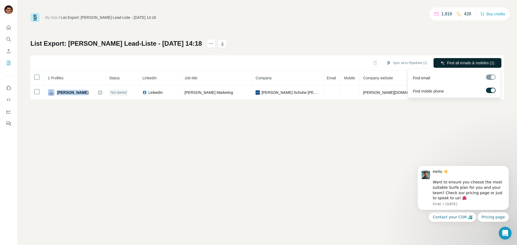
click at [454, 64] on span "Find all emails & mobiles (1)" at bounding box center [470, 62] width 47 height 5
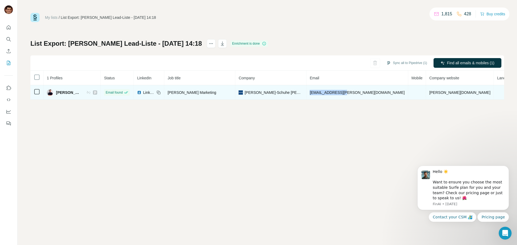
drag, startPoint x: 378, startPoint y: 91, endPoint x: 336, endPoint y: 96, distance: 42.4
click at [336, 96] on td "bayer@tretter.com" at bounding box center [357, 92] width 102 height 15
copy span "bayer@tretter.com"
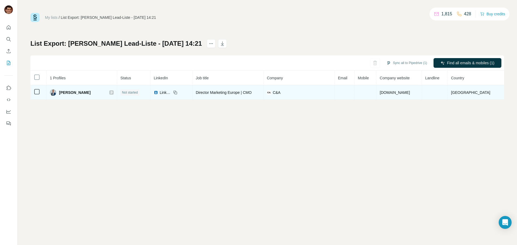
drag, startPoint x: 95, startPoint y: 93, endPoint x: 81, endPoint y: 113, distance: 24.0
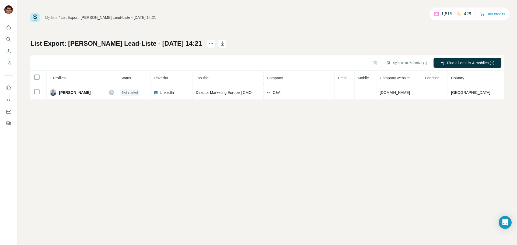
click at [59, 94] on div "[PERSON_NAME]" at bounding box center [82, 92] width 64 height 6
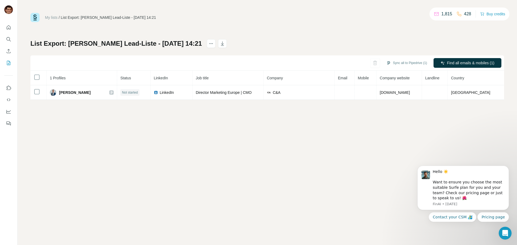
copy div "[PERSON_NAME]"
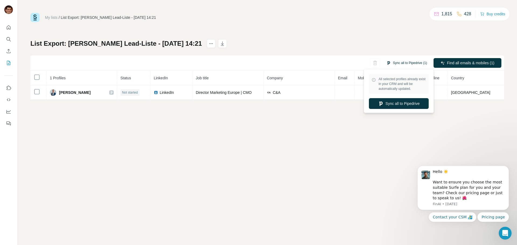
click at [403, 63] on button "Sync all to Pipedrive (1)" at bounding box center [407, 63] width 48 height 8
click at [399, 107] on button "Sync all to Pipedrive" at bounding box center [399, 103] width 60 height 11
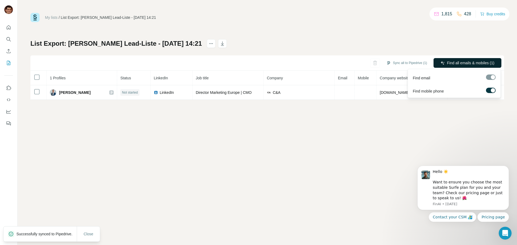
click at [451, 63] on span "Find all emails & mobiles (1)" at bounding box center [470, 62] width 47 height 5
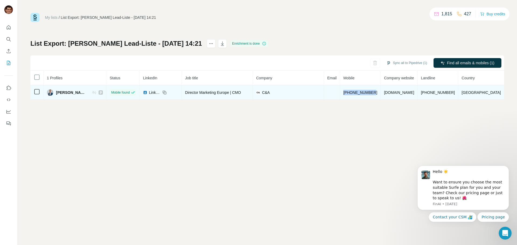
drag, startPoint x: 390, startPoint y: 94, endPoint x: 356, endPoint y: 94, distance: 33.9
click at [356, 94] on td "[PHONE_NUMBER]" at bounding box center [360, 92] width 41 height 15
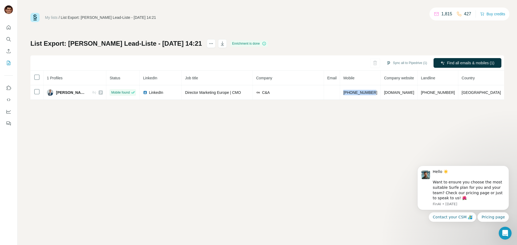
copy span "[PHONE_NUMBER]"
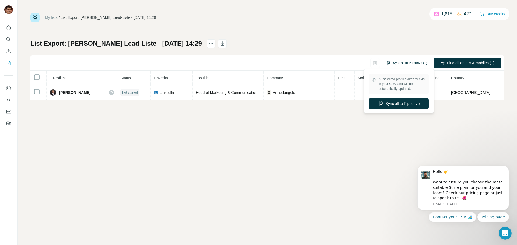
click at [404, 60] on button "Sync all to Pipedrive (1)" at bounding box center [407, 63] width 48 height 8
click at [393, 121] on div "My lists / List Export: Armin Sandmanns Lead-Liste - 12/08/2025 14:29 1,815 427…" at bounding box center [268, 122] width 500 height 245
click at [403, 64] on button "Sync all to Pipedrive (1)" at bounding box center [407, 63] width 48 height 8
click at [403, 104] on button "Sync all to Pipedrive" at bounding box center [399, 103] width 60 height 11
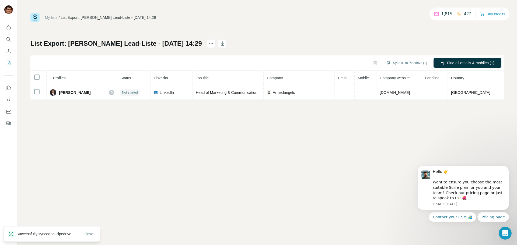
drag, startPoint x: 100, startPoint y: 92, endPoint x: 61, endPoint y: 100, distance: 40.4
click at [61, 96] on td "Nora Chmielewski" at bounding box center [82, 92] width 71 height 15
copy span "Nora Chmielewski"
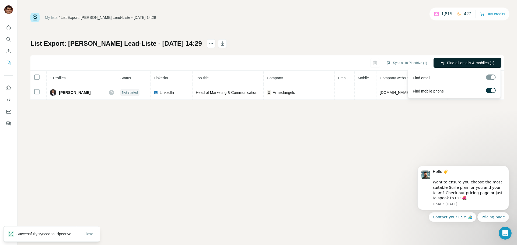
click at [457, 64] on span "Find all emails & mobiles (1)" at bounding box center [470, 62] width 47 height 5
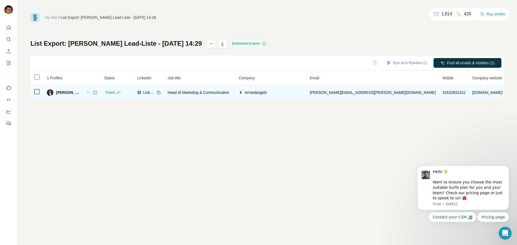
copy span "Nora Chmielewski"
drag, startPoint x: 315, startPoint y: 92, endPoint x: 389, endPoint y: 95, distance: 73.8
click at [389, 95] on tr "Nora Chmielewski Found LinkedIn Head of Marketing & Communication Armedangels n…" at bounding box center [301, 92] width 542 height 15
copy tr "nora.chmielewski@armedangels.com"
drag, startPoint x: 416, startPoint y: 93, endPoint x: 392, endPoint y: 93, distance: 24.2
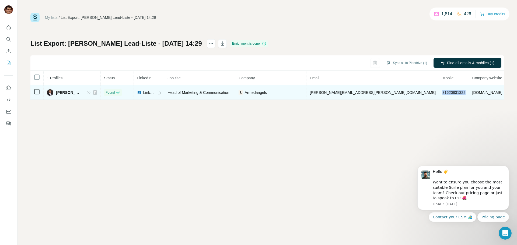
click at [439, 93] on td "31620831322" at bounding box center [454, 92] width 30 height 15
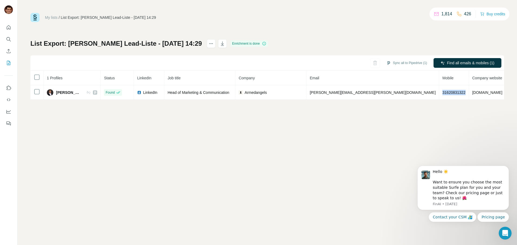
copy span "31620831322"
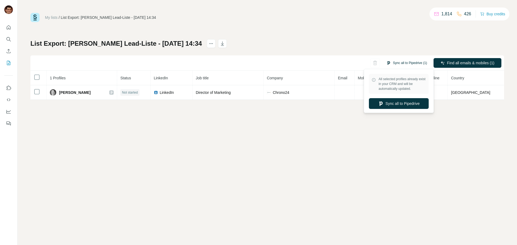
click at [414, 65] on button "Sync all to Pipedrive (1)" at bounding box center [407, 63] width 48 height 8
click at [411, 109] on button "Sync all to Pipedrive" at bounding box center [399, 103] width 60 height 11
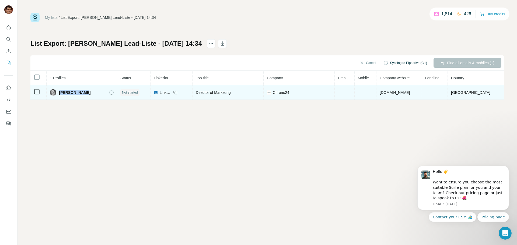
drag, startPoint x: 89, startPoint y: 93, endPoint x: 64, endPoint y: 98, distance: 26.4
click at [62, 95] on div "Nick De Jong" at bounding box center [82, 92] width 64 height 6
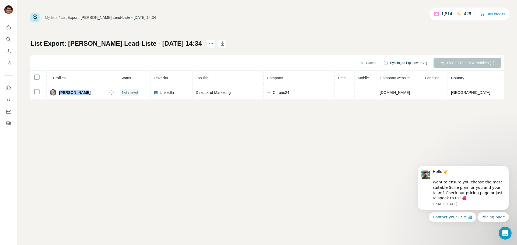
copy span "Nick De Jong"
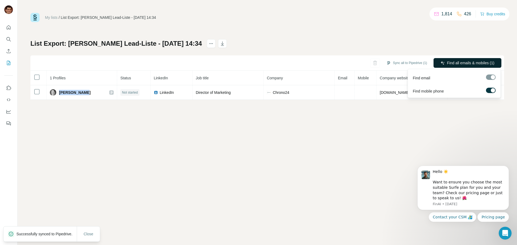
click at [458, 63] on span "Find all emails & mobiles (1)" at bounding box center [470, 62] width 47 height 5
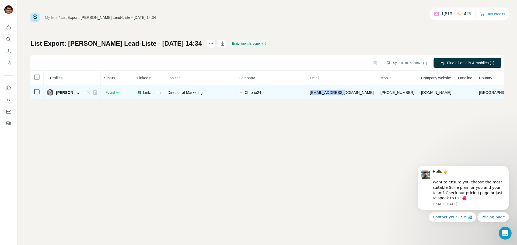
drag, startPoint x: 361, startPoint y: 93, endPoint x: 327, endPoint y: 93, distance: 34.2
click at [327, 93] on span "nick@chrono24.com" at bounding box center [342, 92] width 64 height 4
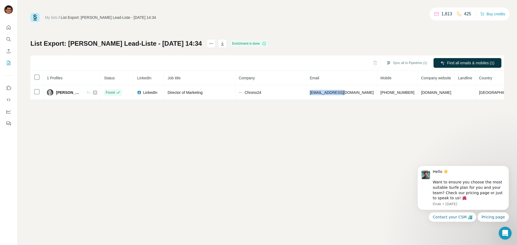
copy span "nick@chrono24.co"
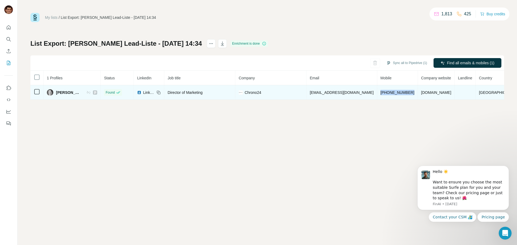
drag, startPoint x: 408, startPoint y: 90, endPoint x: 373, endPoint y: 94, distance: 34.7
click at [377, 94] on td "+4915737619071" at bounding box center [397, 92] width 41 height 15
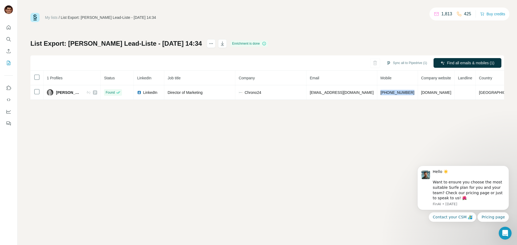
copy span "+4915737619071"
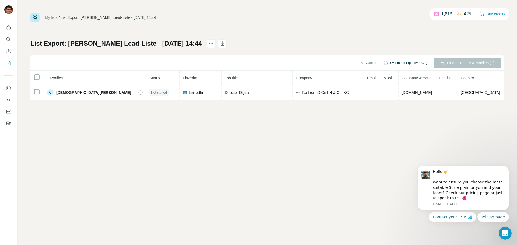
click at [400, 61] on span "Syncing to Pipedrive (0/1)" at bounding box center [408, 63] width 37 height 5
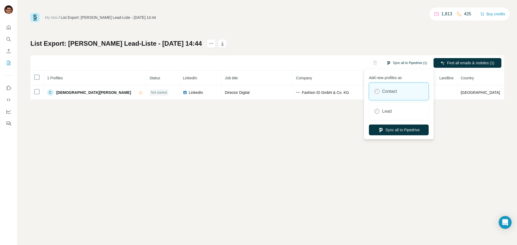
click at [405, 61] on button "Sync all to Pipedrive (1)" at bounding box center [407, 63] width 48 height 8
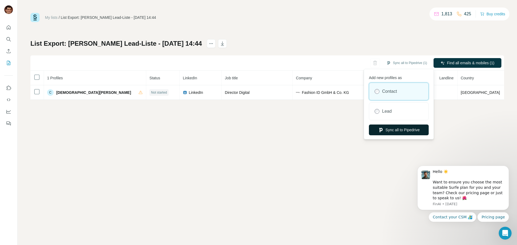
click at [388, 129] on button "Sync all to Pipedrive" at bounding box center [399, 130] width 60 height 11
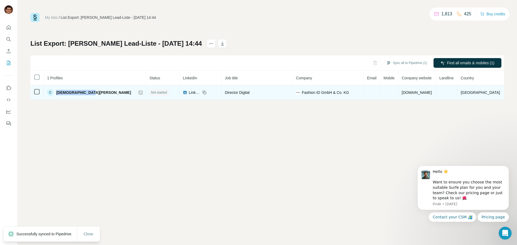
drag, startPoint x: 100, startPoint y: 90, endPoint x: 61, endPoint y: 90, distance: 38.2
click at [61, 90] on div "C [PERSON_NAME]" at bounding box center [95, 92] width 96 height 6
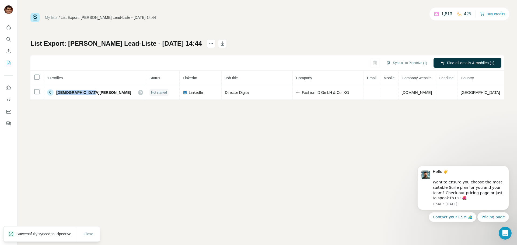
copy span "[DEMOGRAPHIC_DATA][PERSON_NAME]"
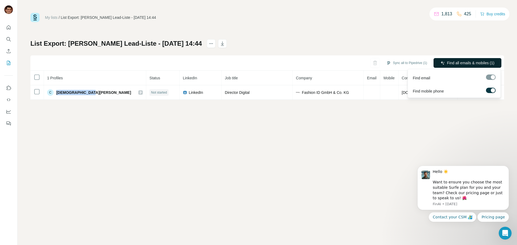
click at [445, 62] on button "Find all emails & mobiles (1)" at bounding box center [468, 63] width 68 height 10
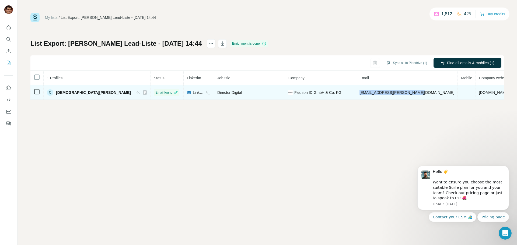
drag, startPoint x: 394, startPoint y: 92, endPoint x: 334, endPoint y: 94, distance: 60.4
click at [356, 94] on td "[EMAIL_ADDRESS][PERSON_NAME][DOMAIN_NAME]" at bounding box center [407, 92] width 102 height 15
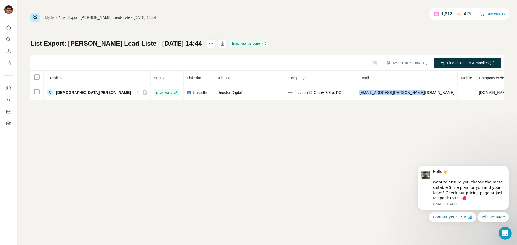
copy span "[EMAIL_ADDRESS][PERSON_NAME][DOMAIN_NAME]"
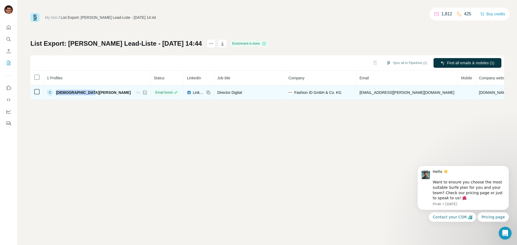
drag, startPoint x: 92, startPoint y: 93, endPoint x: 57, endPoint y: 97, distance: 35.0
click at [57, 97] on td "C [PERSON_NAME]" at bounding box center [97, 92] width 107 height 15
copy span "[DEMOGRAPHIC_DATA][PERSON_NAME]"
click at [136, 95] on icon at bounding box center [138, 92] width 4 height 4
